Goal: Task Accomplishment & Management: Manage account settings

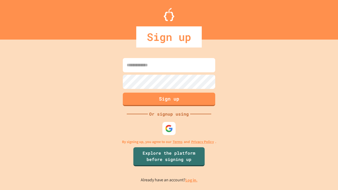
click at [192, 180] on link "Log in." at bounding box center [191, 180] width 12 height 6
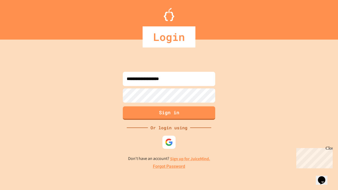
type input "**********"
